Goal: Use online tool/utility: Utilize a website feature to perform a specific function

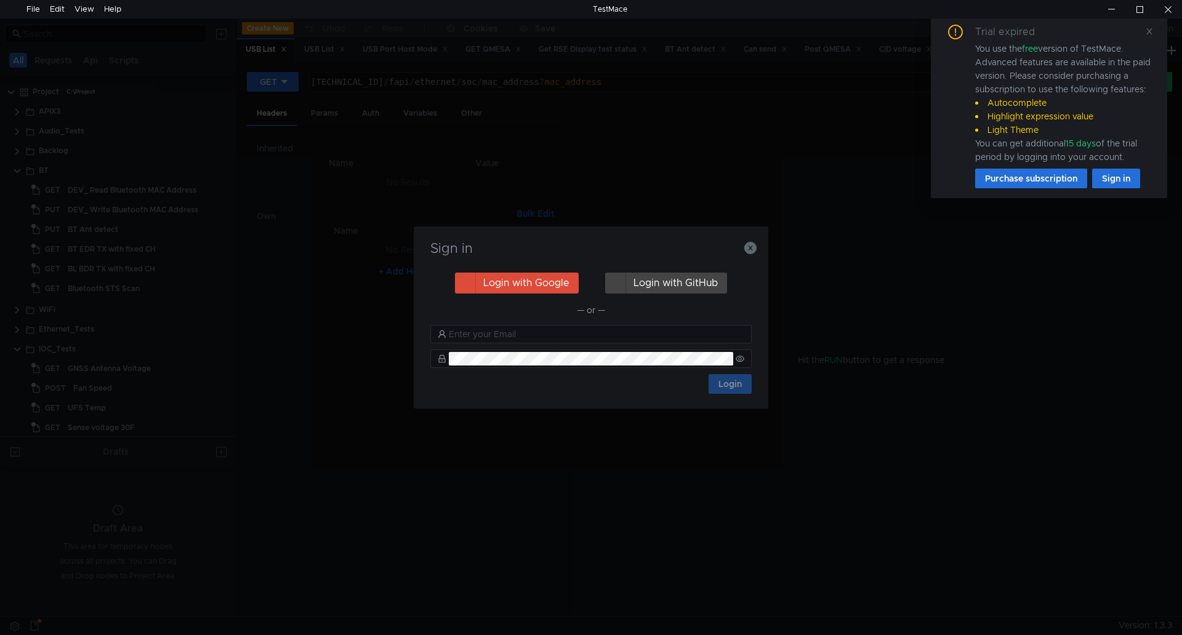
click at [1108, 369] on div "Sign in Login with Google Login with GitHub — or — Login" at bounding box center [591, 317] width 1182 height 635
click at [1146, 31] on icon at bounding box center [1149, 31] width 9 height 9
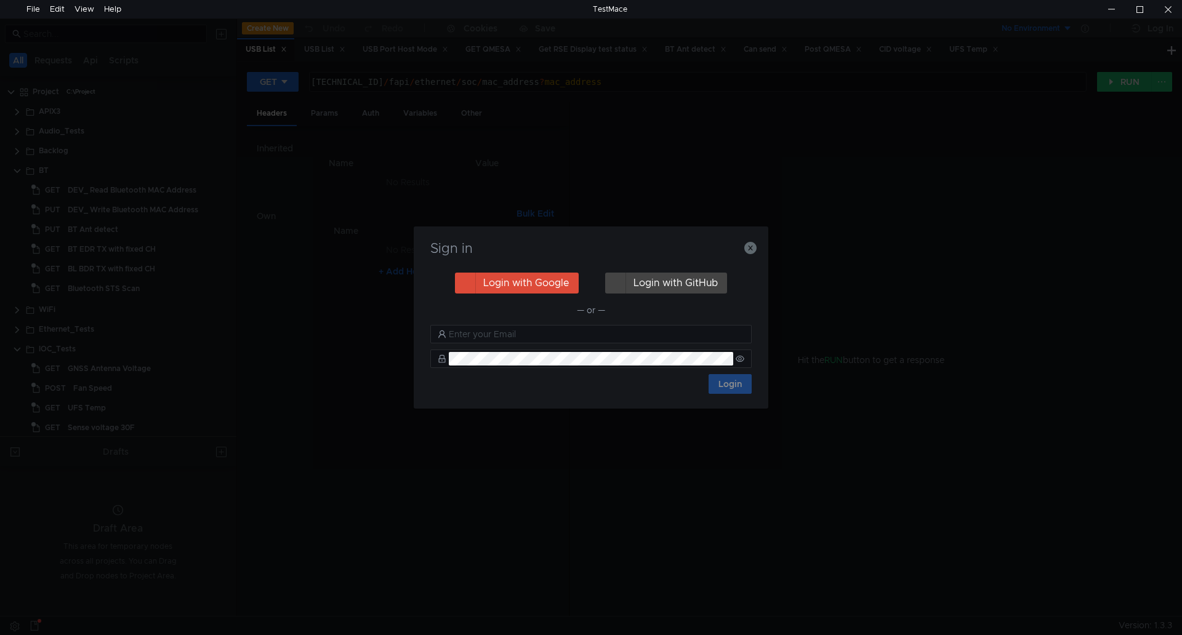
click at [738, 251] on h3 "Sign in" at bounding box center [591, 248] width 325 height 15
click at [751, 248] on icon "button" at bounding box center [750, 248] width 12 height 12
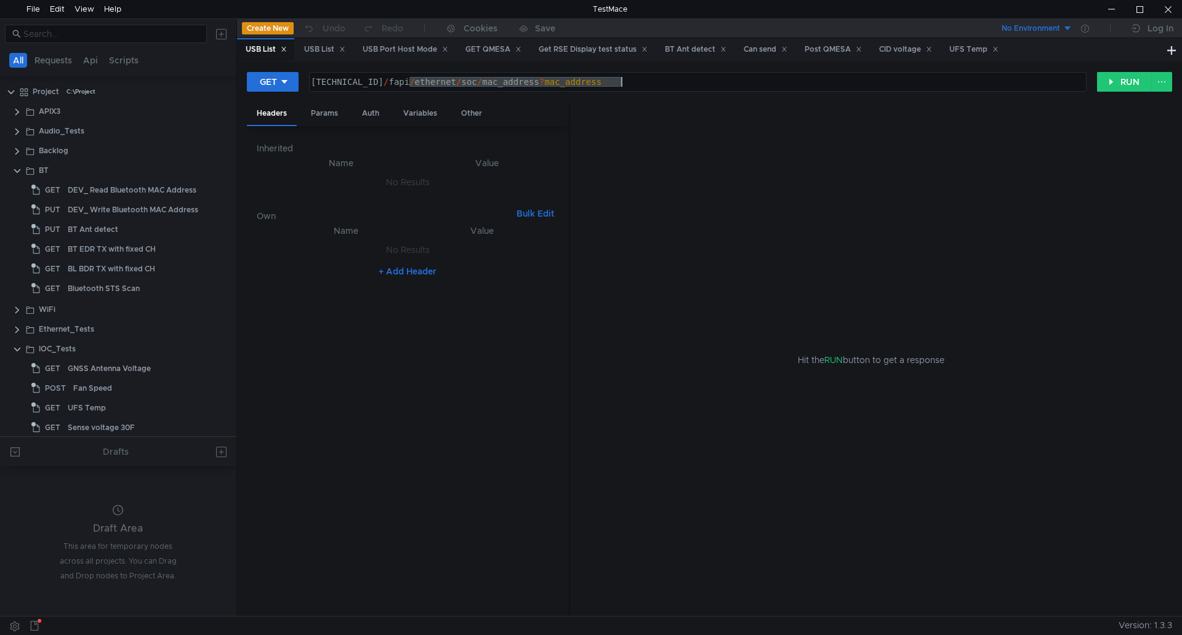
drag, startPoint x: 410, startPoint y: 84, endPoint x: 722, endPoint y: 84, distance: 311.5
click at [722, 84] on div "[TECHNICAL_ID] / fapi / ethernet / soc / mac_address ? mac_address" at bounding box center [696, 92] width 776 height 30
paste textarea "ioc/apix-frame-grabber?mode=framegrabber"
click at [266, 73] on button "GET" at bounding box center [273, 82] width 52 height 20
click at [268, 139] on li "PUT" at bounding box center [274, 147] width 54 height 20
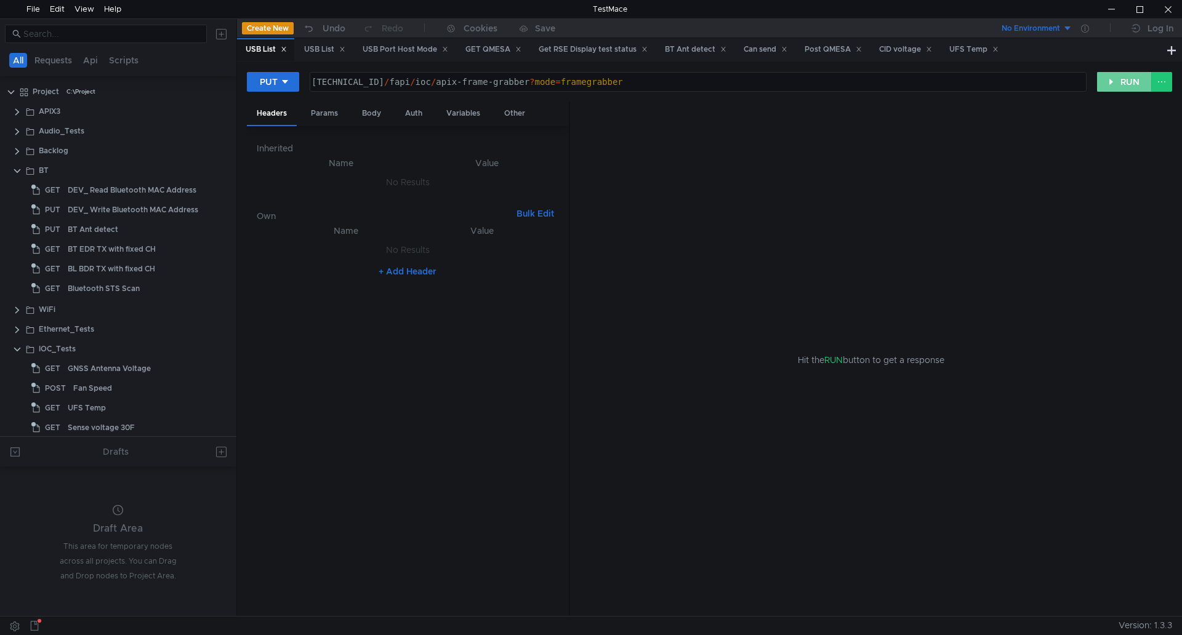
click at [1101, 84] on button "RUN" at bounding box center [1124, 82] width 55 height 20
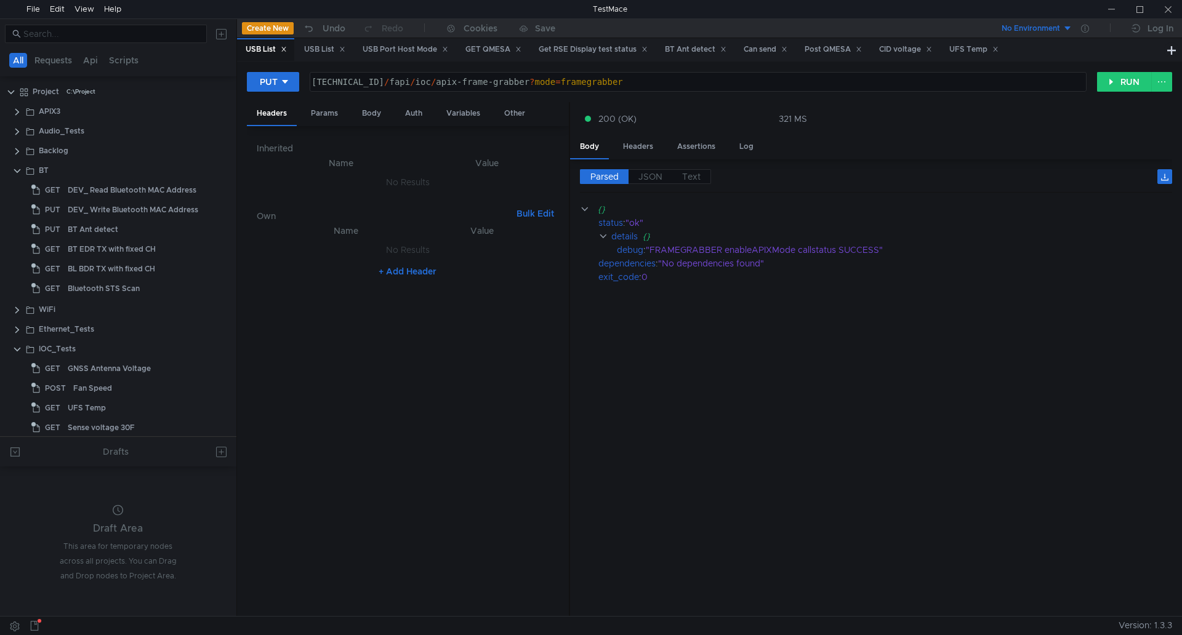
click at [1082, 398] on cdk-virtual-scroll-viewport "{} status : "ok" details {} debug : "FRAMEGRABBER enableAPIXMode callstatus SUC…" at bounding box center [876, 405] width 592 height 405
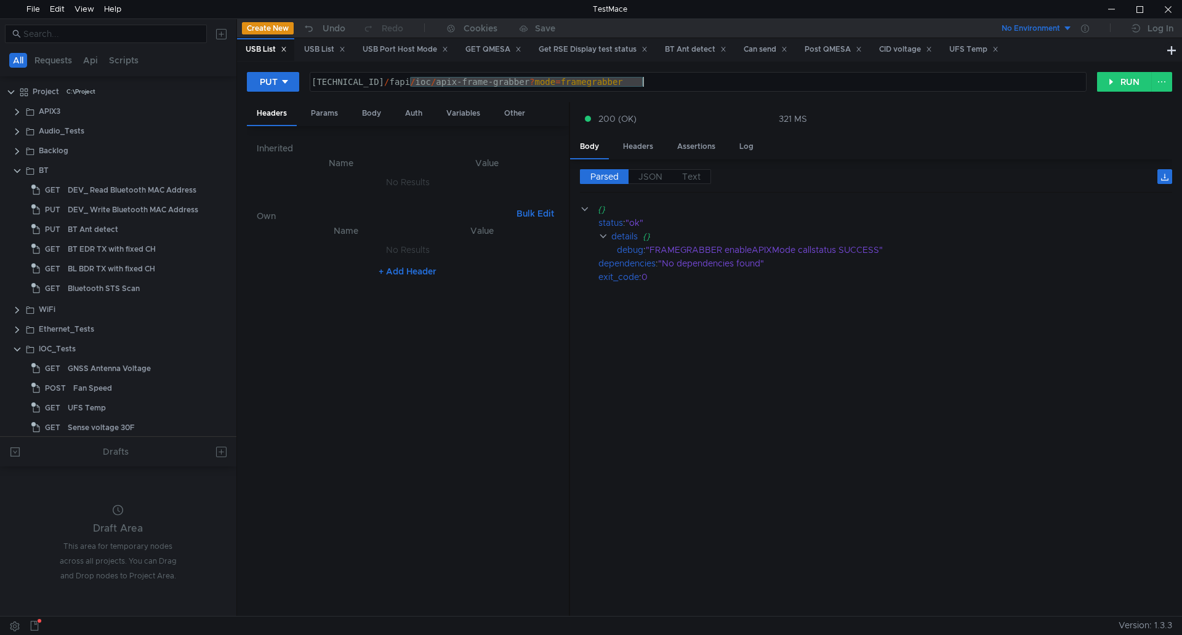
drag, startPoint x: 410, startPoint y: 87, endPoint x: 795, endPoint y: 86, distance: 384.8
click at [795, 86] on div "[TECHNICAL_ID] / fapi / ioc / apix-frame-grabber ? mode = framegrabber" at bounding box center [697, 92] width 776 height 30
paste textarea "display-id-setup?id=3"
type textarea "[TECHNICAL_ID]/fapi/display-id-setup?id=3"
click at [1126, 83] on button "RUN" at bounding box center [1124, 82] width 55 height 20
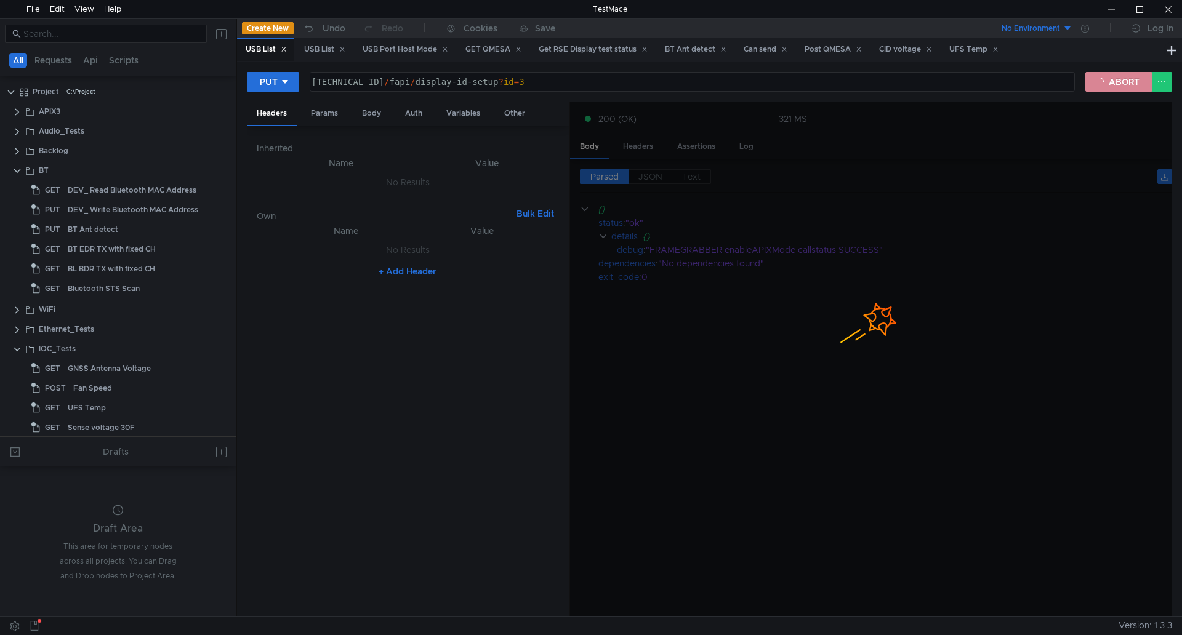
click at [1126, 83] on button "ABORT" at bounding box center [1118, 82] width 66 height 20
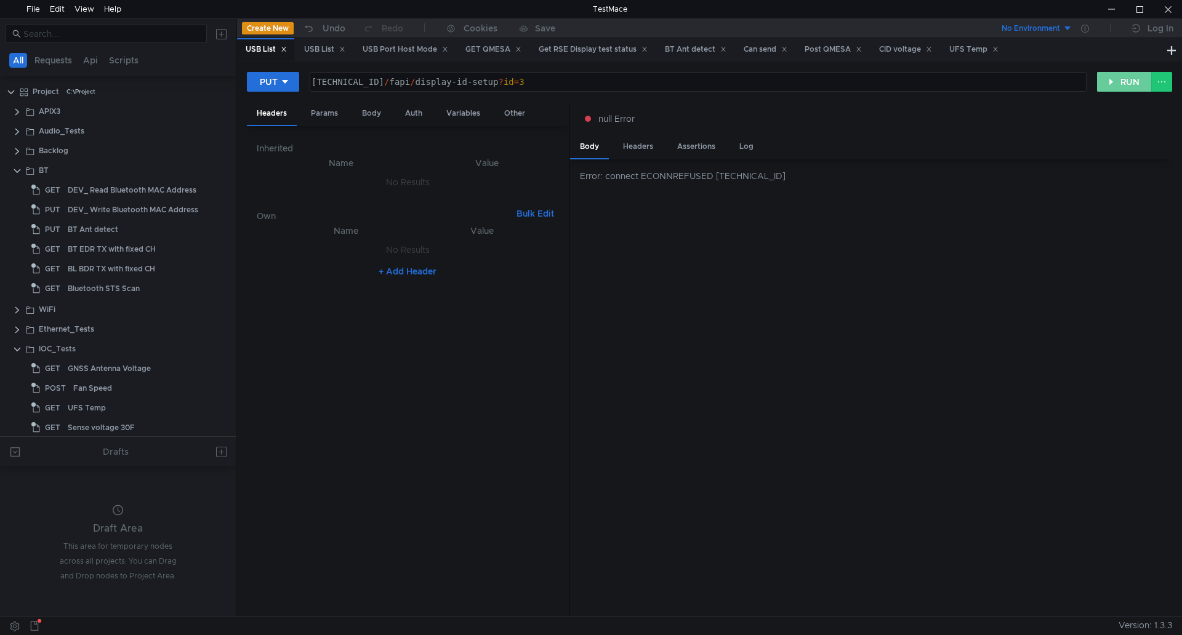
click at [1126, 83] on button "RUN" at bounding box center [1124, 82] width 55 height 20
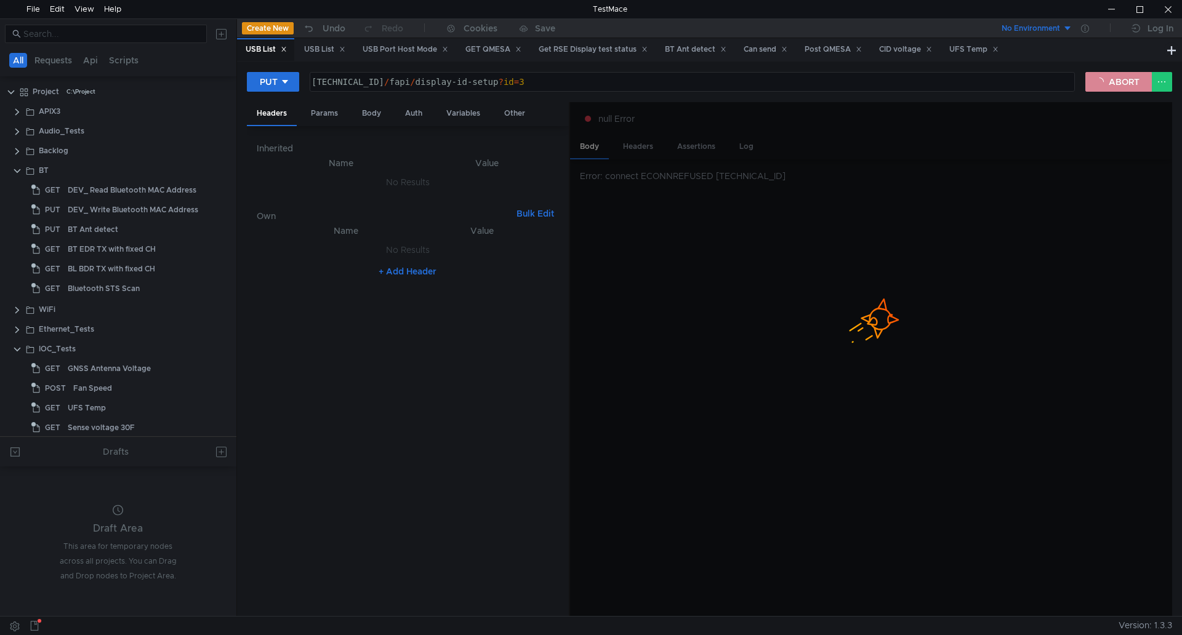
click at [1126, 83] on button "ABORT" at bounding box center [1118, 82] width 66 height 20
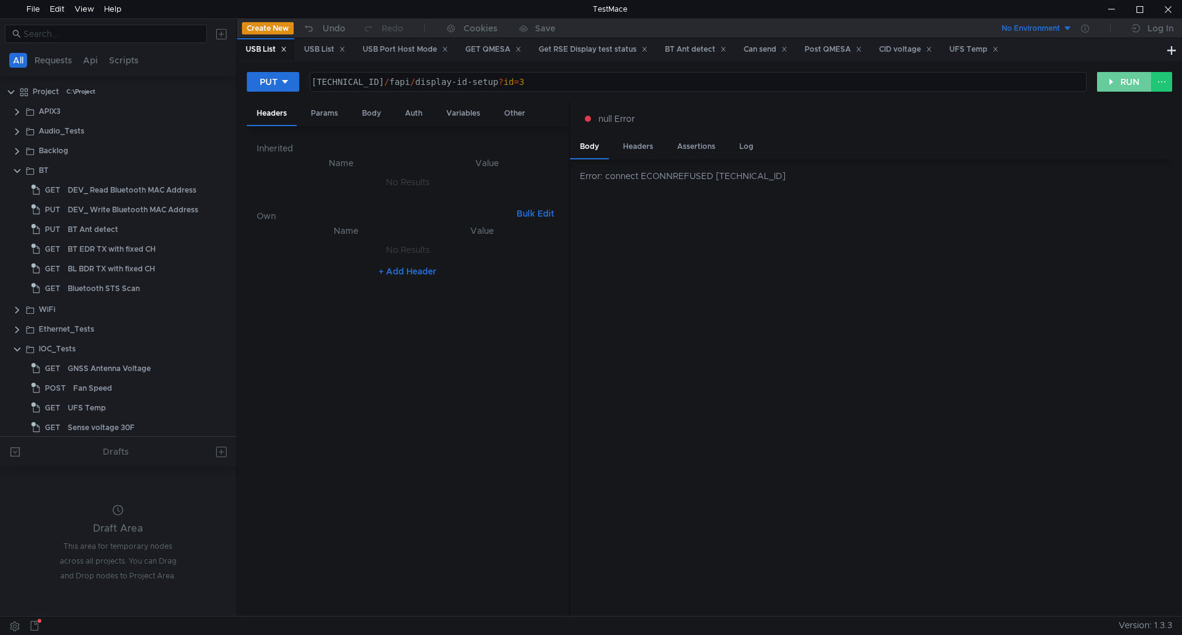
click at [1122, 80] on button "RUN" at bounding box center [1124, 82] width 55 height 20
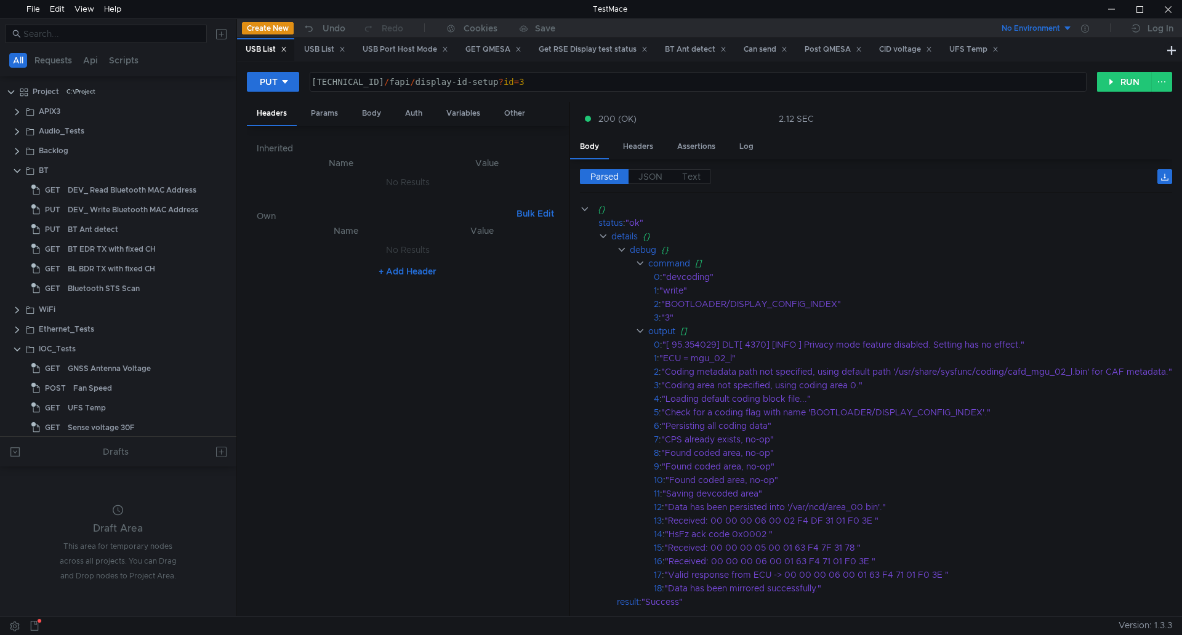
click at [1119, 94] on div "PUT [TECHNICAL_ID]/fapi/display-id-setup?id=3 [TECHNICAL_ID] / fapi / display-i…" at bounding box center [709, 86] width 925 height 31
